Goal: Obtain resource: Download file/media

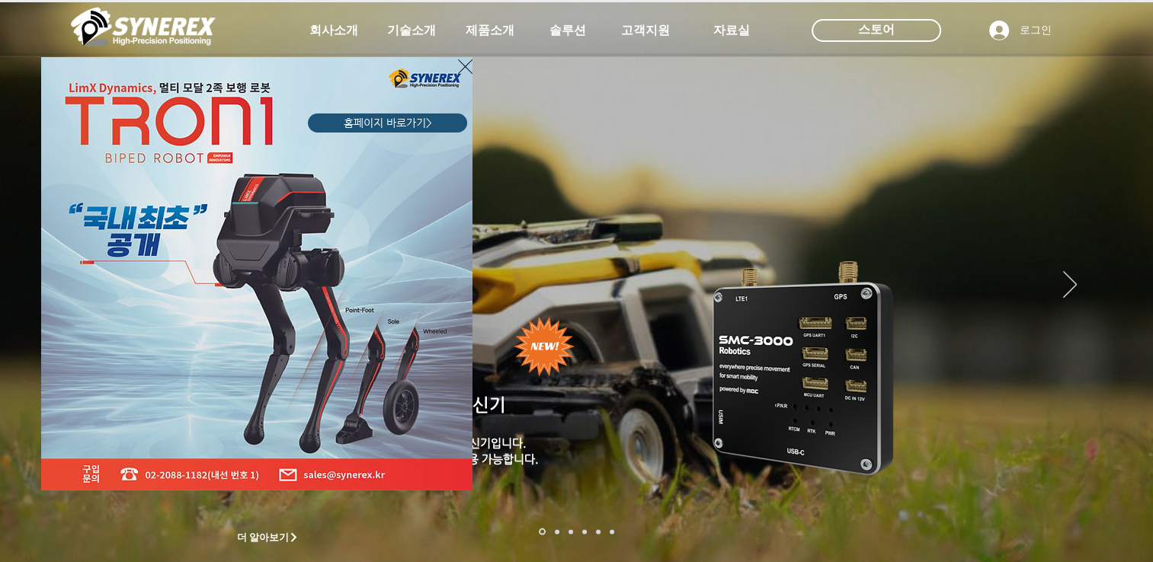
click at [730, 30] on div "LimX Dinamics" at bounding box center [576, 281] width 1153 height 562
click at [731, 30] on div "LimX Dinamics" at bounding box center [576, 281] width 1153 height 562
drag, startPoint x: 452, startPoint y: 53, endPoint x: 462, endPoint y: 62, distance: 14.6
click at [452, 56] on div "LimX Dinamics" at bounding box center [576, 281] width 1153 height 562
click at [462, 62] on icon "사이트로 돌아가기" at bounding box center [465, 66] width 14 height 19
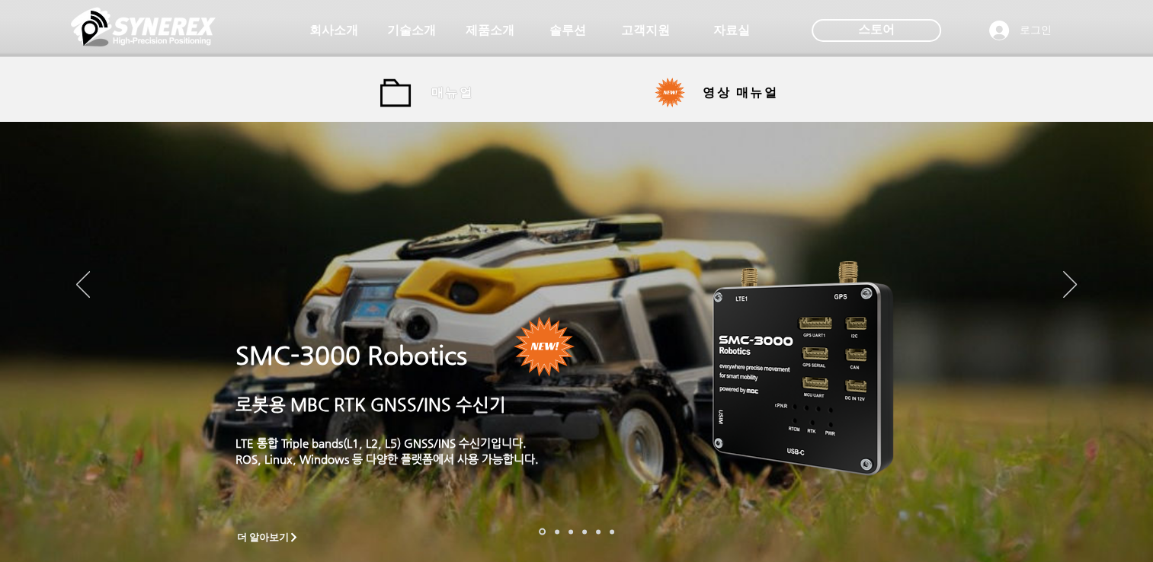
click at [452, 93] on span "매뉴얼" at bounding box center [452, 93] width 42 height 16
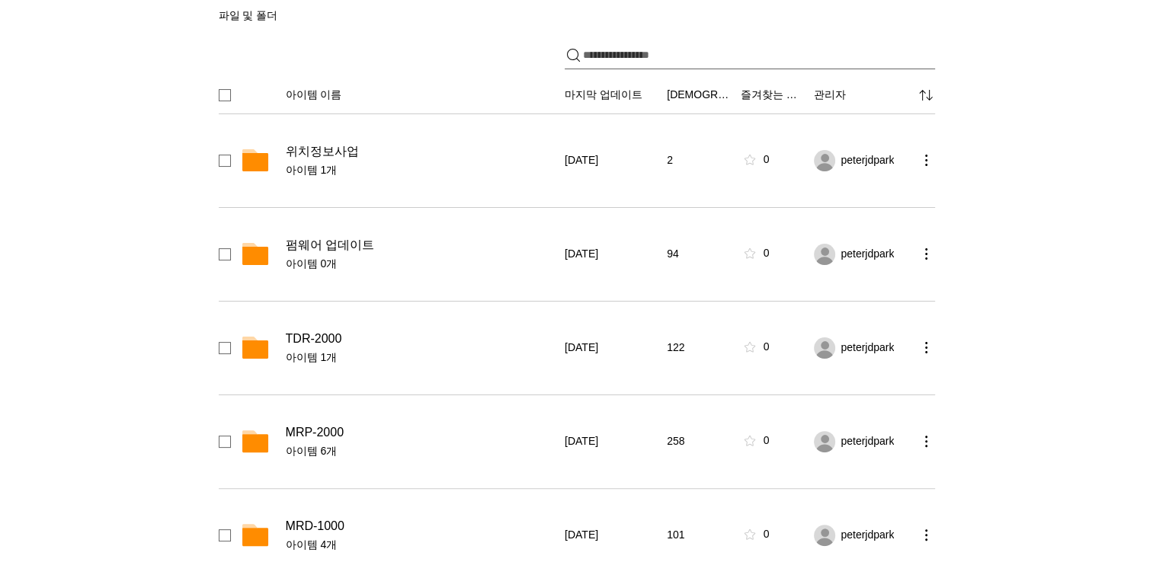
scroll to position [136, 0]
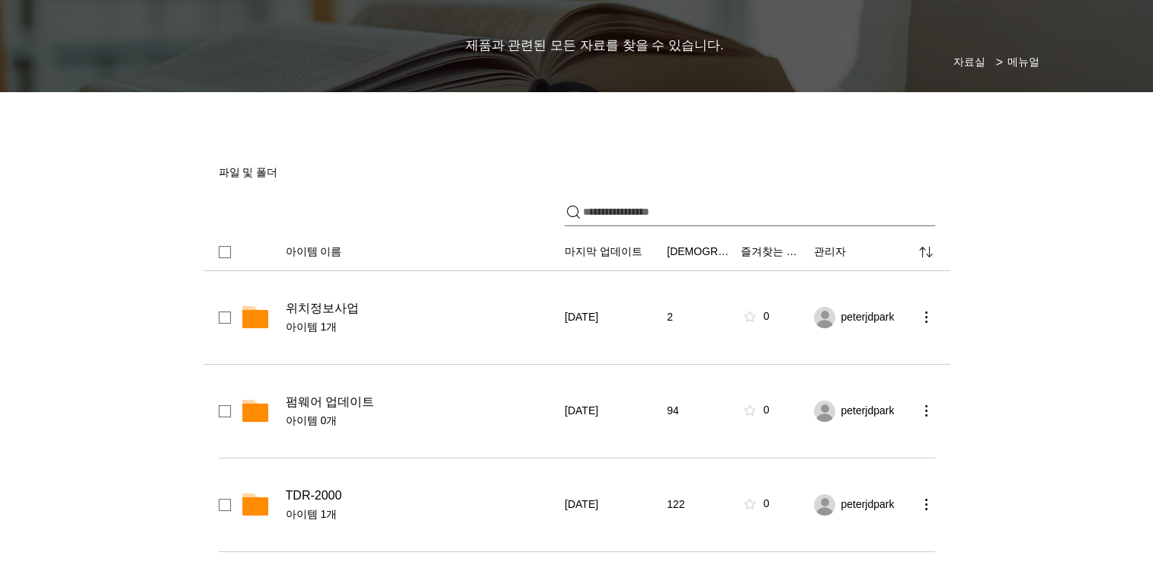
click at [352, 301] on span "위치정보사업" at bounding box center [322, 308] width 73 height 15
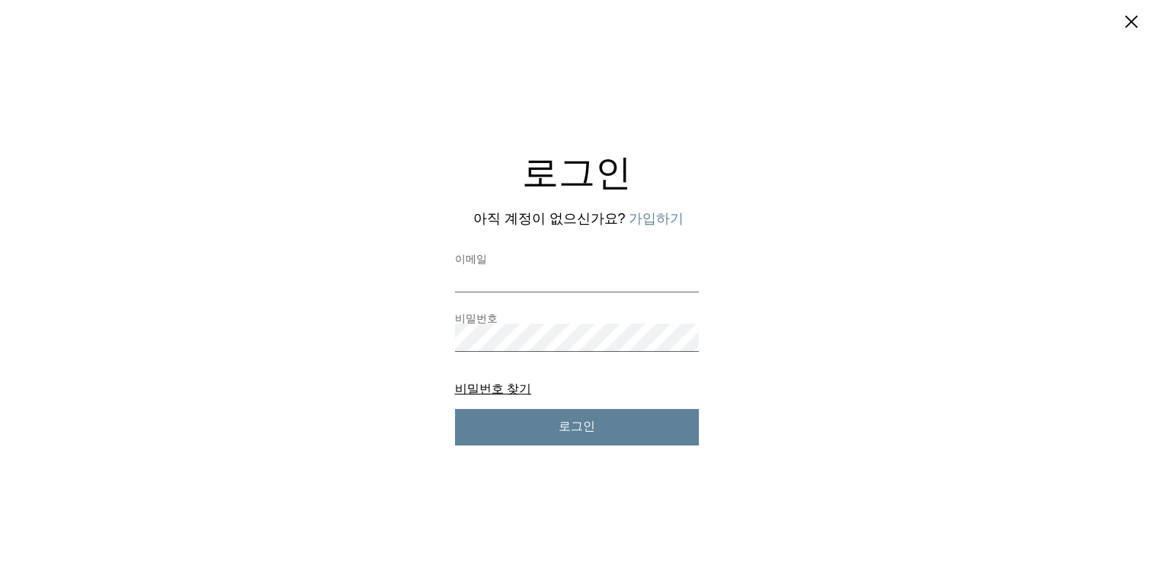
click at [475, 208] on div "로그인 아직 계정이 없으신가요? 가입하기 이메일 비밀번호 비밀번호 찾기 비밀번호 찾기 로그인" at bounding box center [577, 296] width 244 height 298
